Goal: Transaction & Acquisition: Purchase product/service

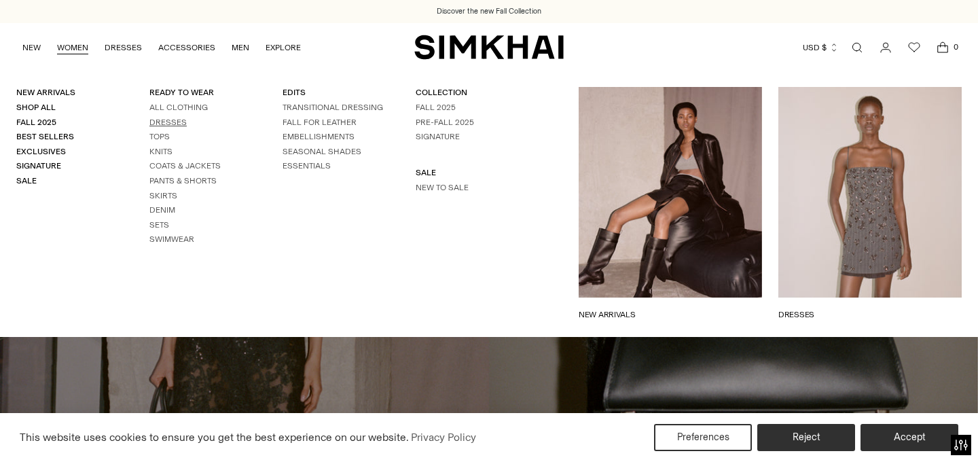
click at [164, 119] on link "Dresses" at bounding box center [167, 123] width 37 height 10
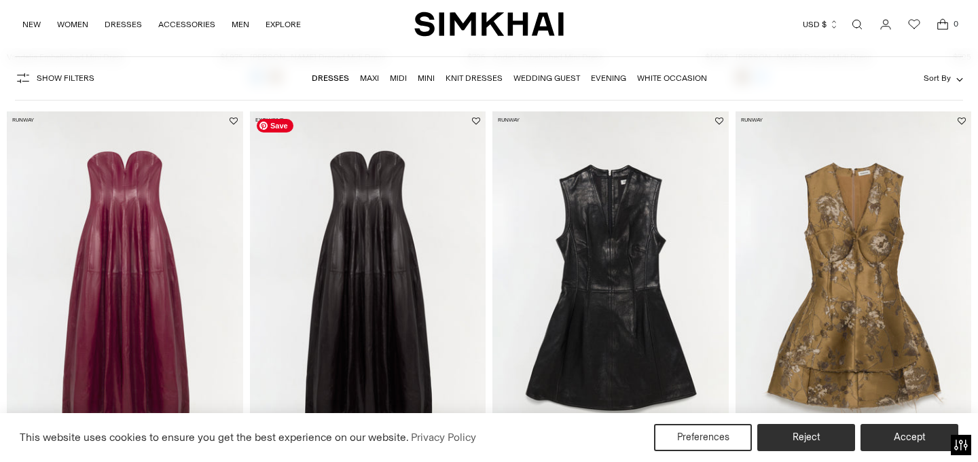
scroll to position [501, 0]
